Goal: Find specific page/section

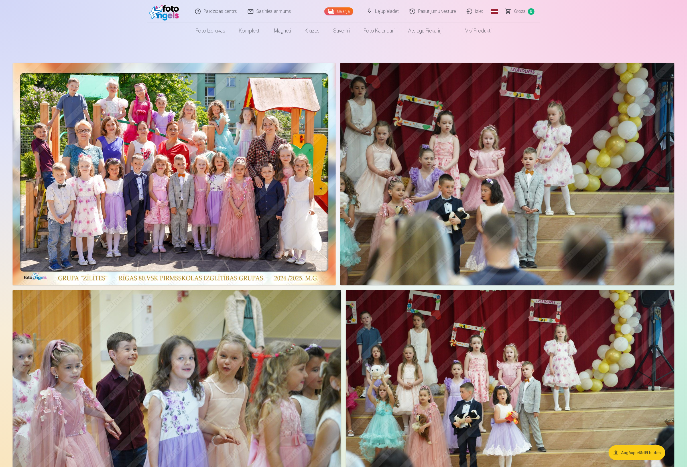
click at [476, 11] on link "Iziet" at bounding box center [475, 11] width 27 height 23
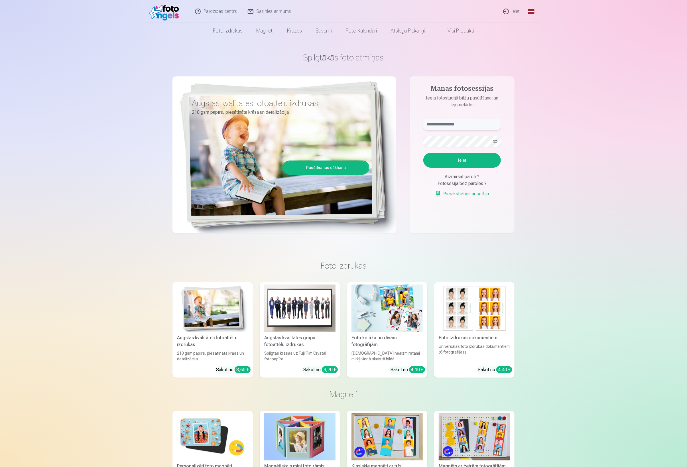
type input "**********"
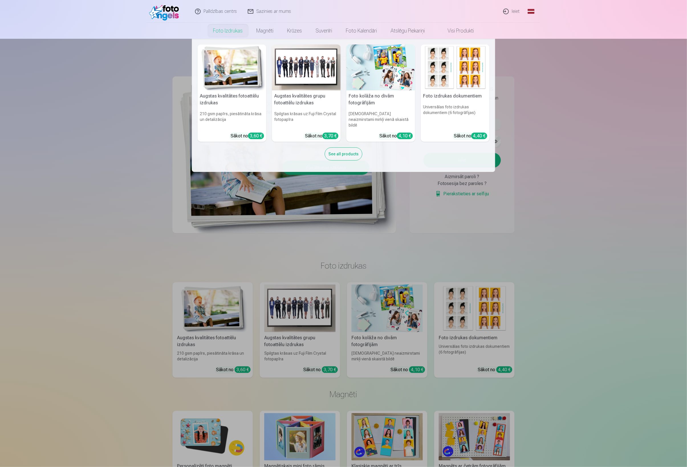
click at [232, 66] on img at bounding box center [232, 67] width 69 height 46
